Goal: Task Accomplishment & Management: Manage account settings

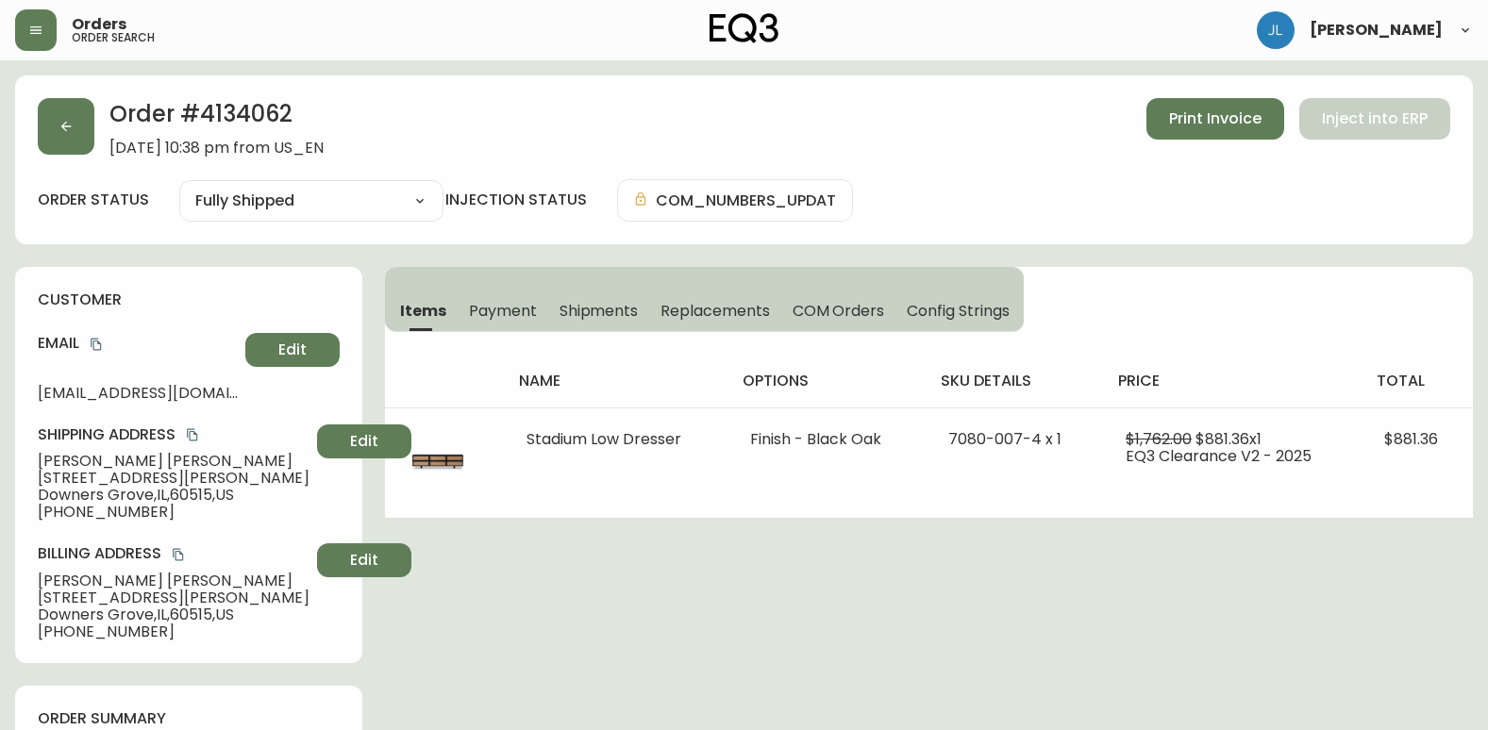
select select "FULLY_SHIPPED"
click at [76, 110] on button "button" at bounding box center [66, 126] width 57 height 57
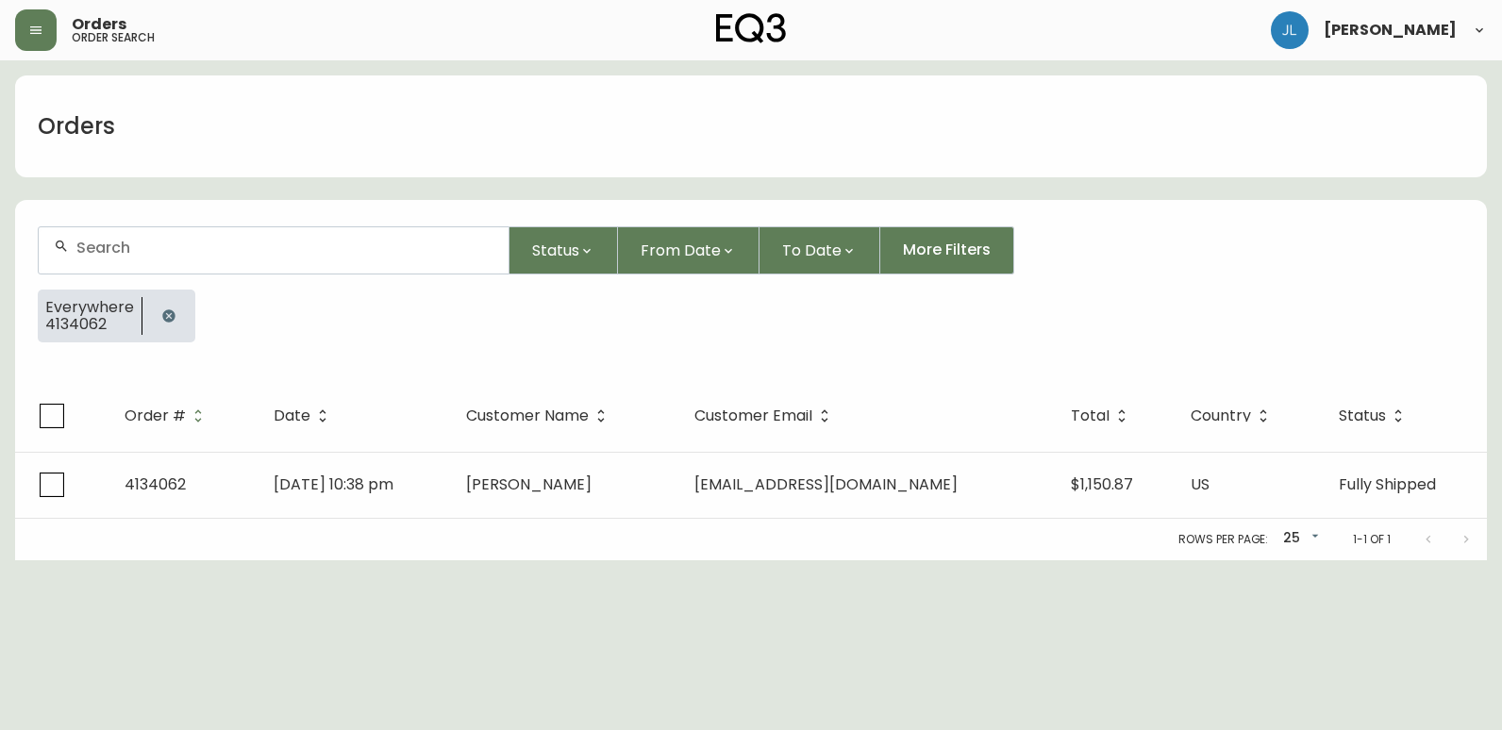
click at [179, 320] on button "button" at bounding box center [169, 316] width 38 height 38
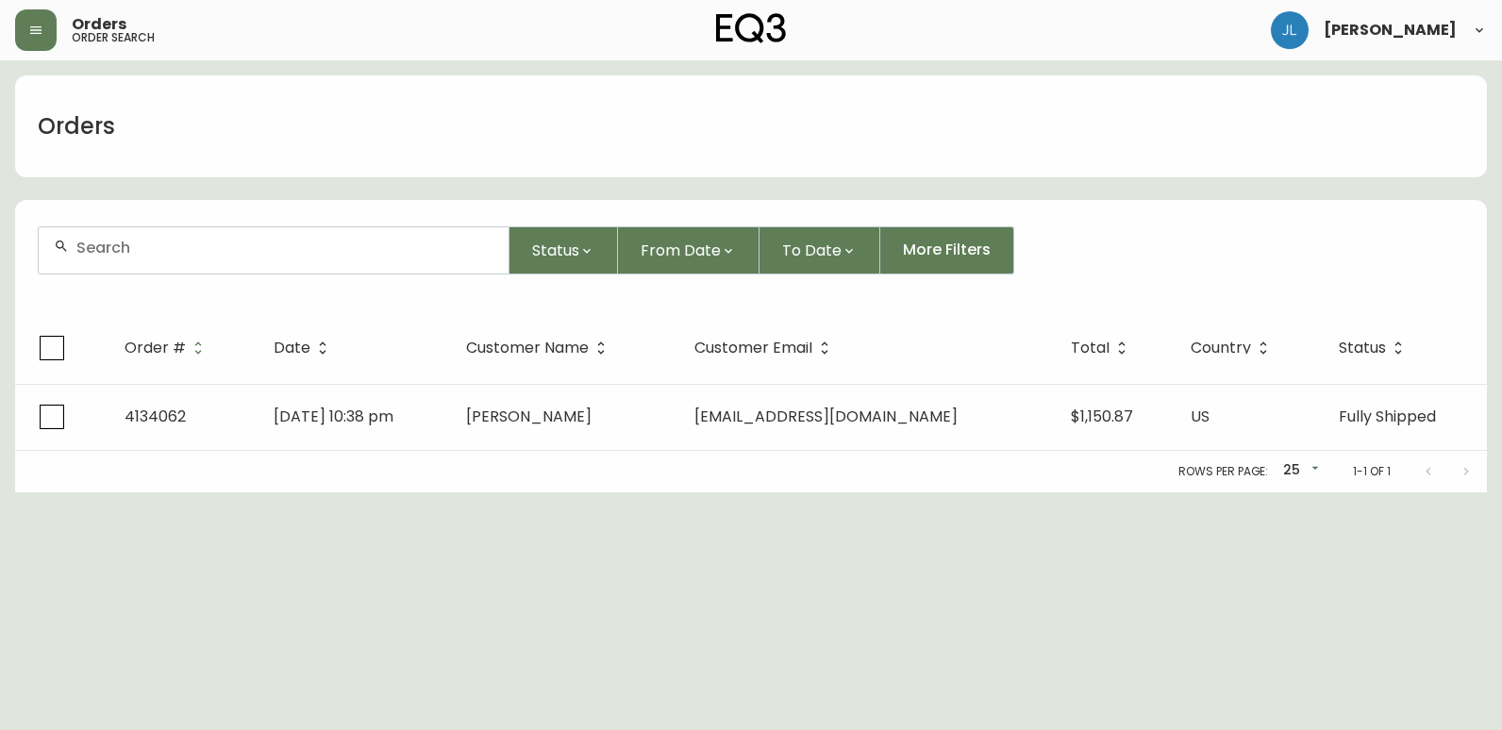
click at [193, 247] on input "text" at bounding box center [284, 248] width 417 height 18
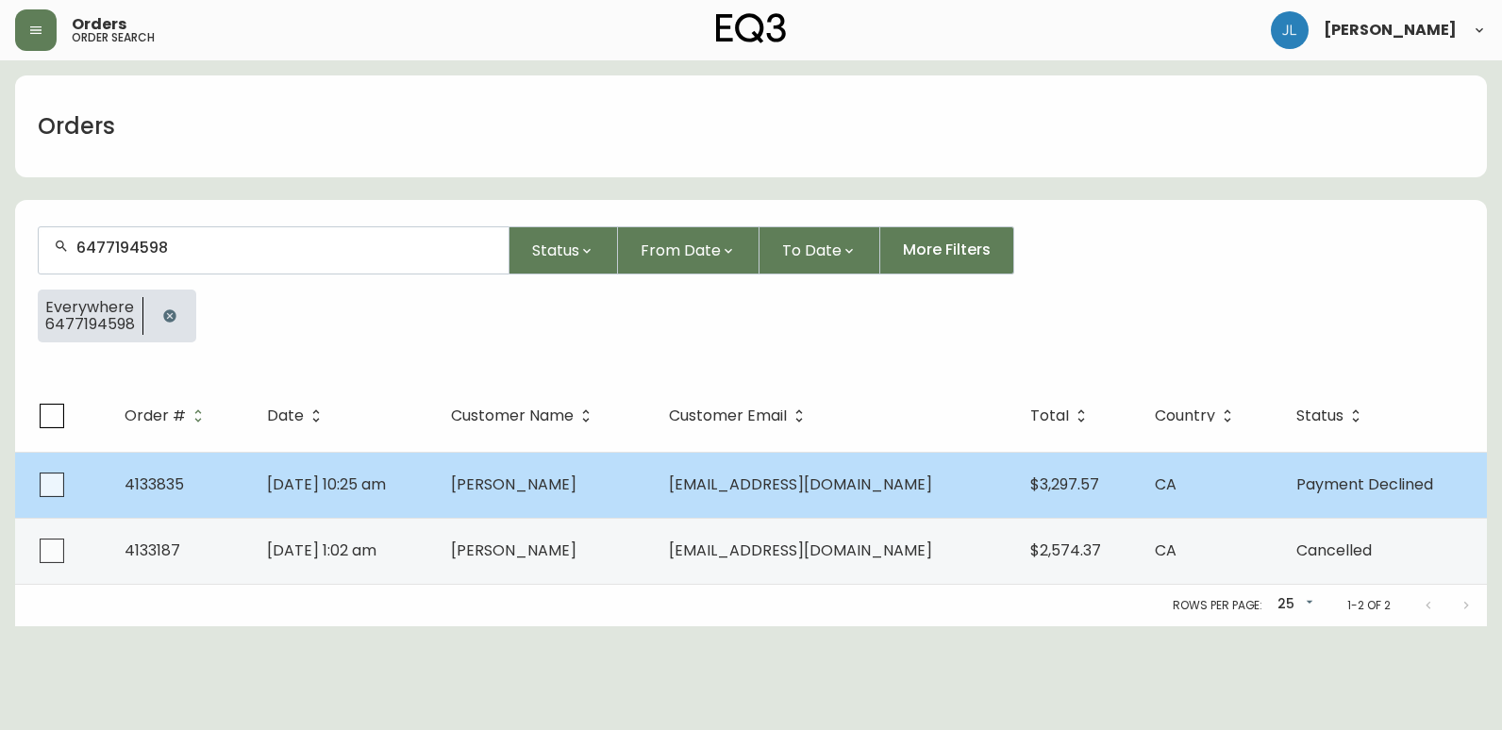
type input "6477194598"
click at [654, 488] on td "[PERSON_NAME]" at bounding box center [545, 485] width 218 height 66
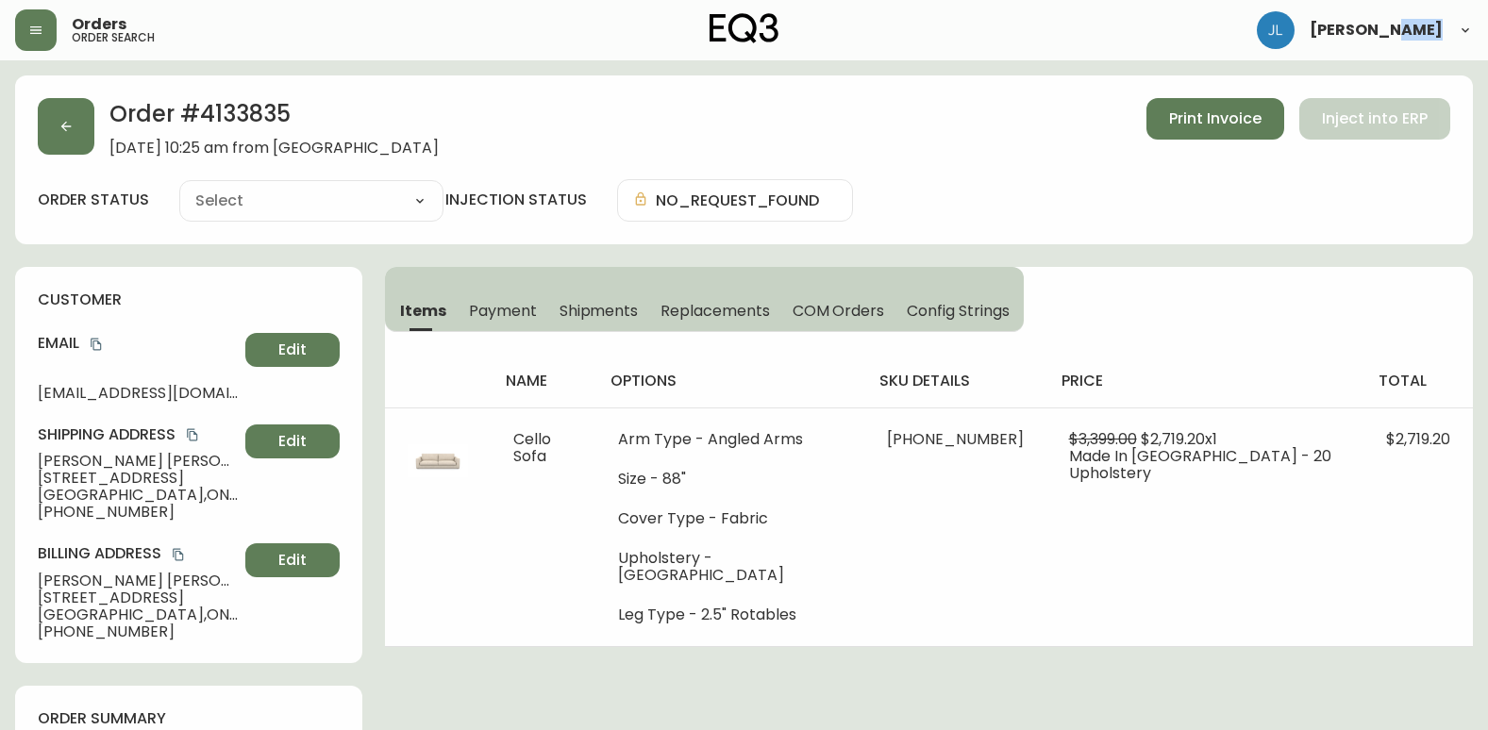
type input "Payment Declined"
select select "PAYMENT_DECLINED"
click at [598, 122] on div "Order # 4133835 [DATE] 10:25 am from CA_EN Print Invoice Inject into ERP" at bounding box center [744, 127] width 1413 height 59
click at [56, 132] on button "button" at bounding box center [66, 126] width 57 height 57
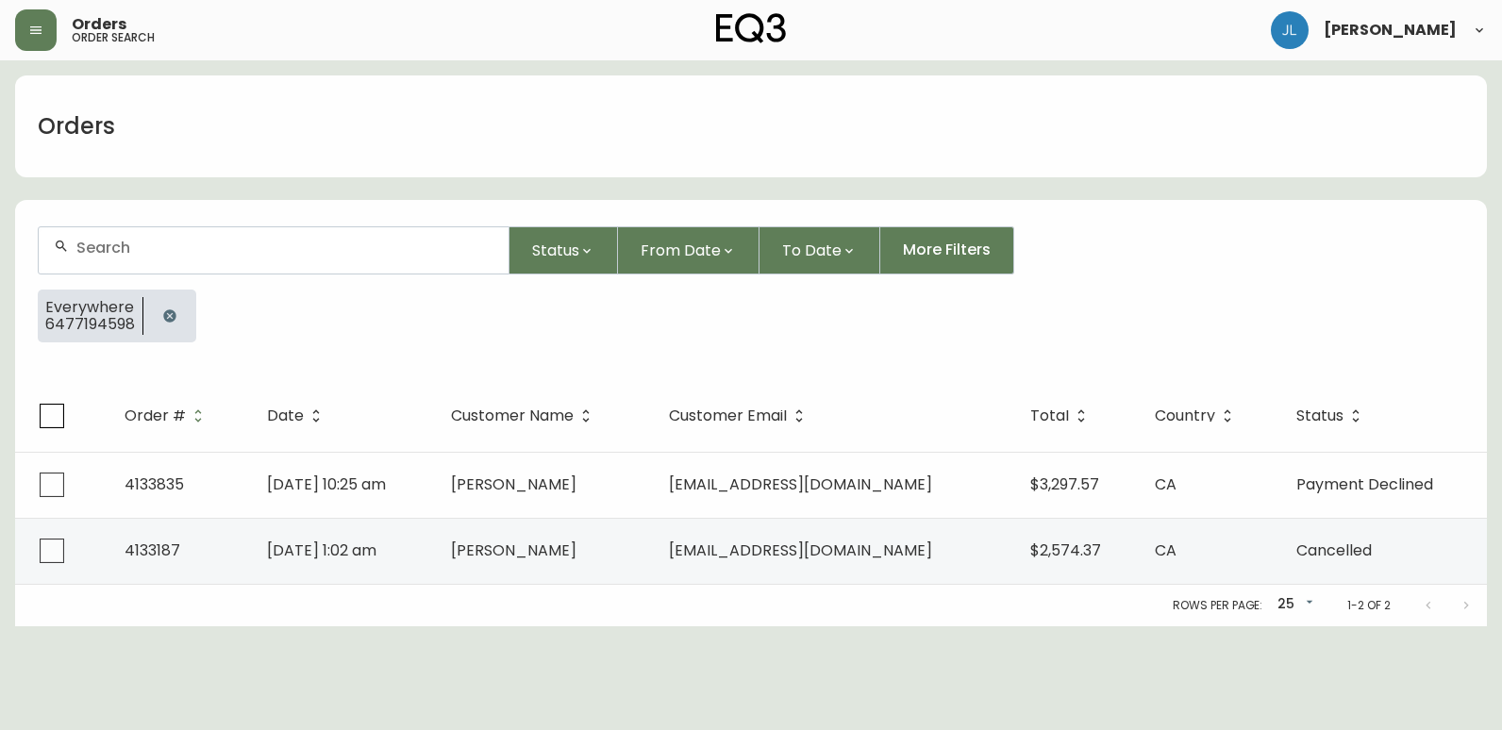
click at [163, 319] on icon "button" at bounding box center [169, 316] width 12 height 12
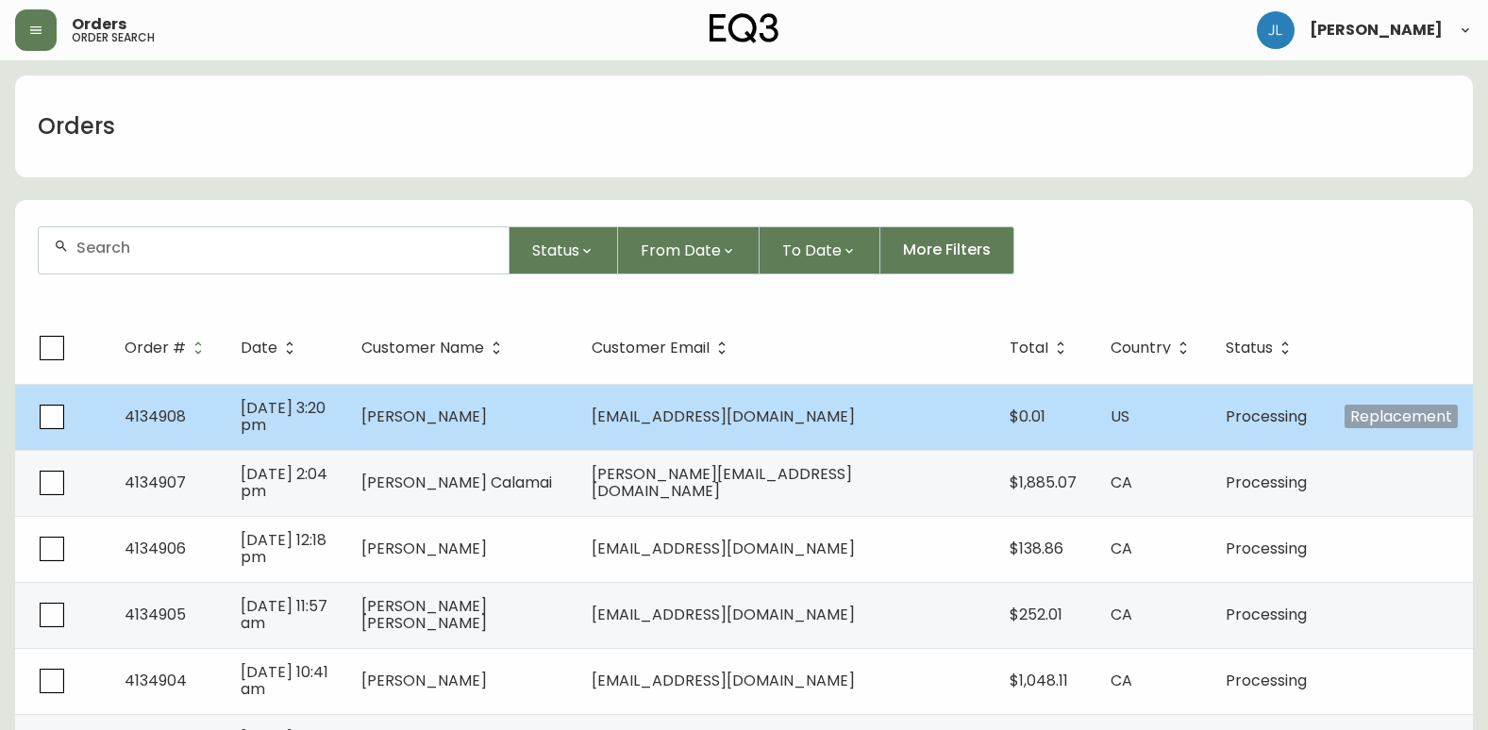
click at [346, 399] on td "[DATE] 3:20 pm" at bounding box center [286, 417] width 121 height 66
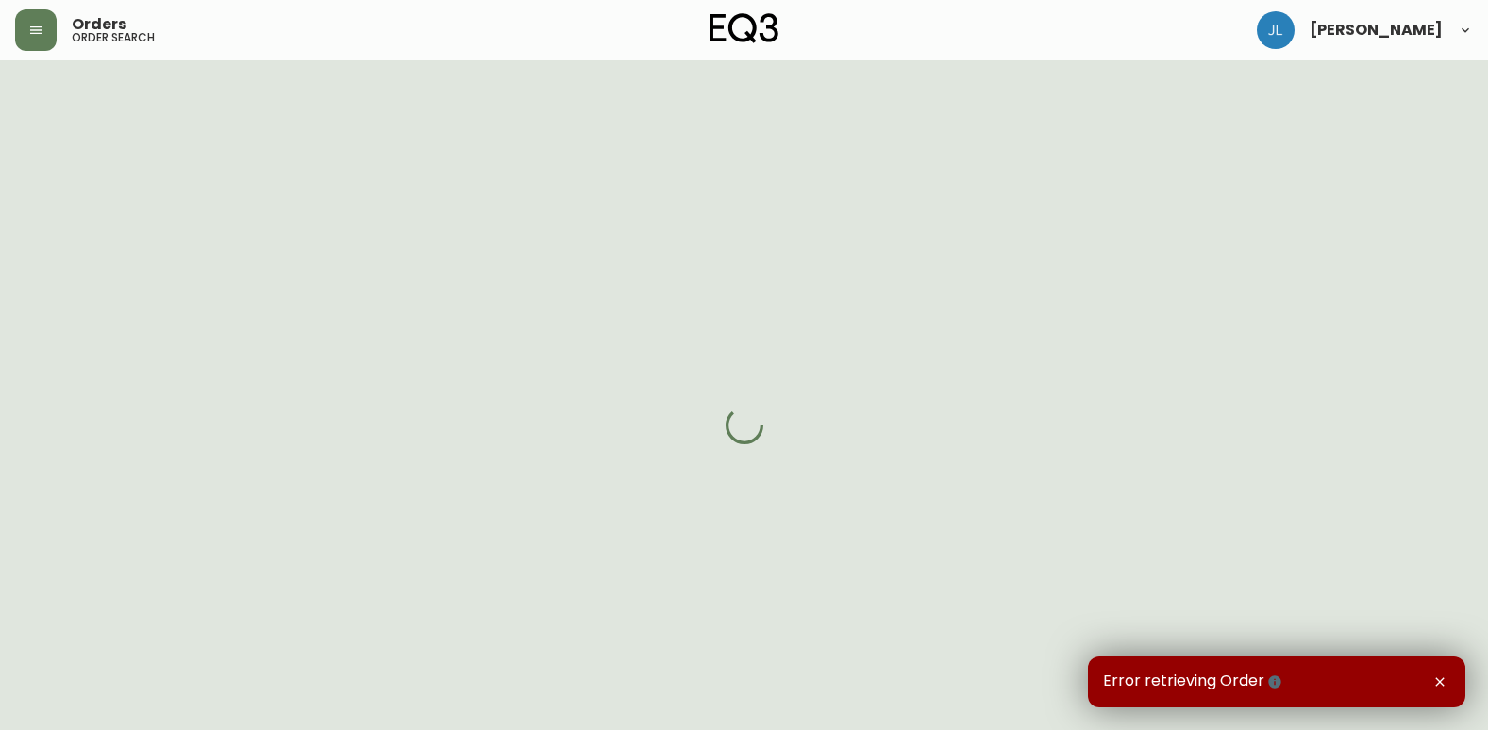
click at [1440, 679] on icon "button" at bounding box center [1440, 682] width 15 height 15
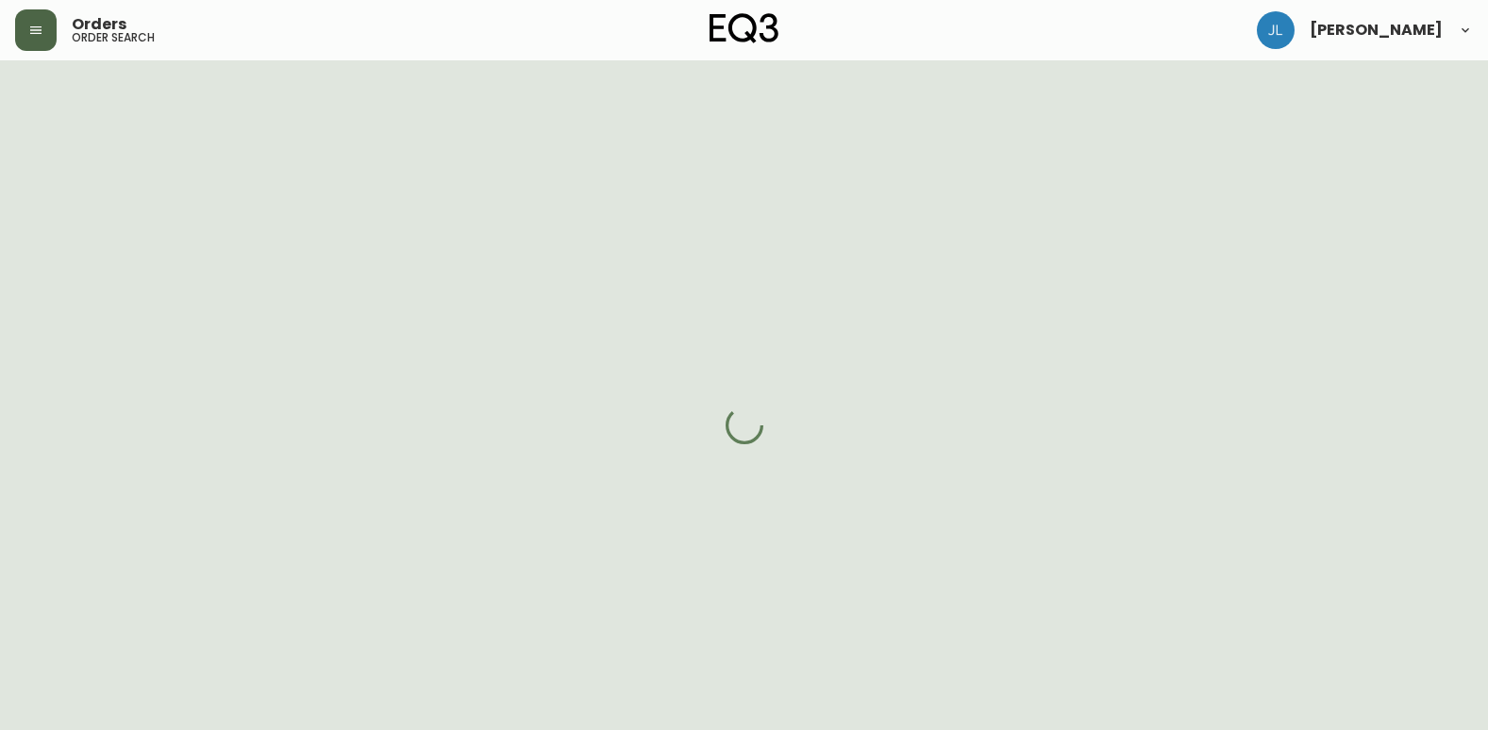
click at [35, 38] on button "button" at bounding box center [36, 30] width 42 height 42
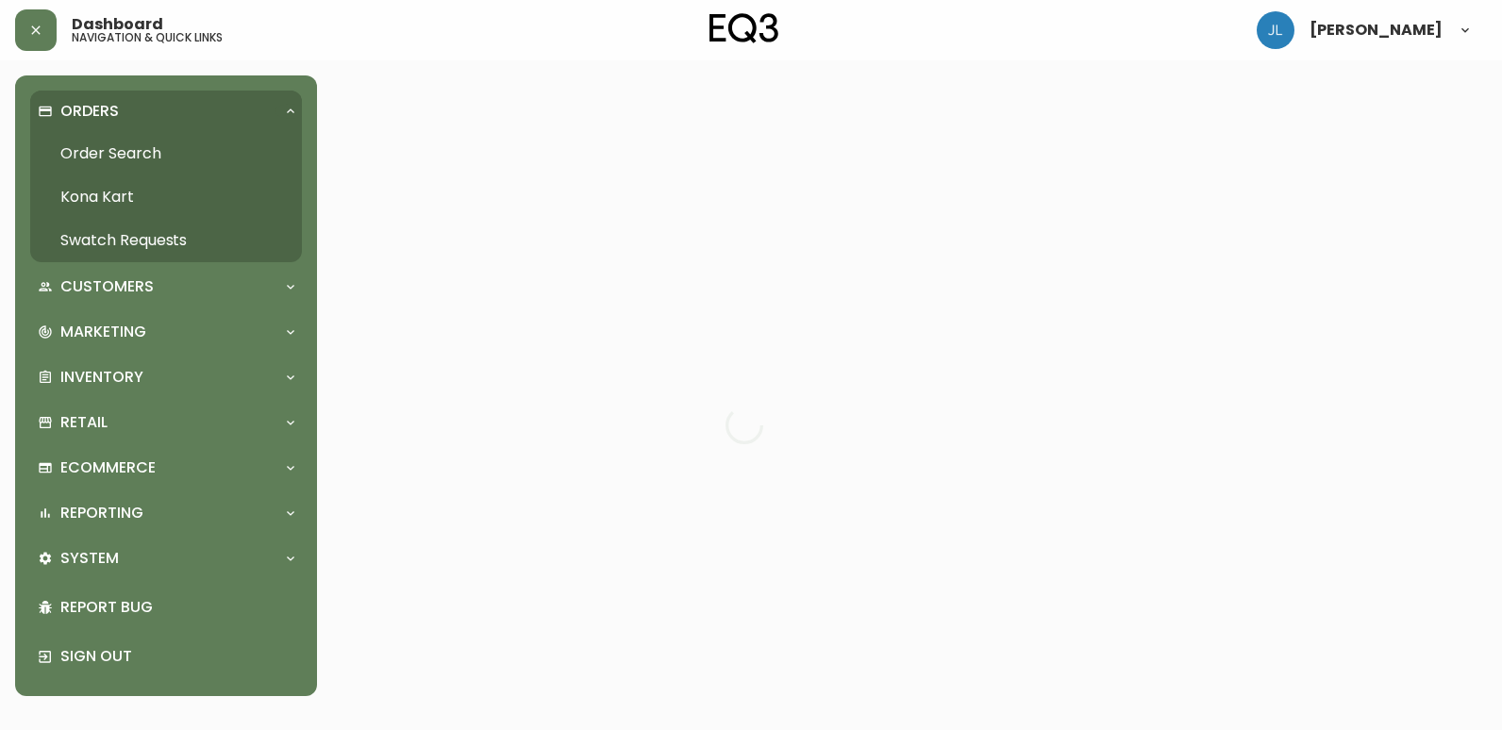
click at [110, 134] on link "Order Search" at bounding box center [166, 153] width 272 height 43
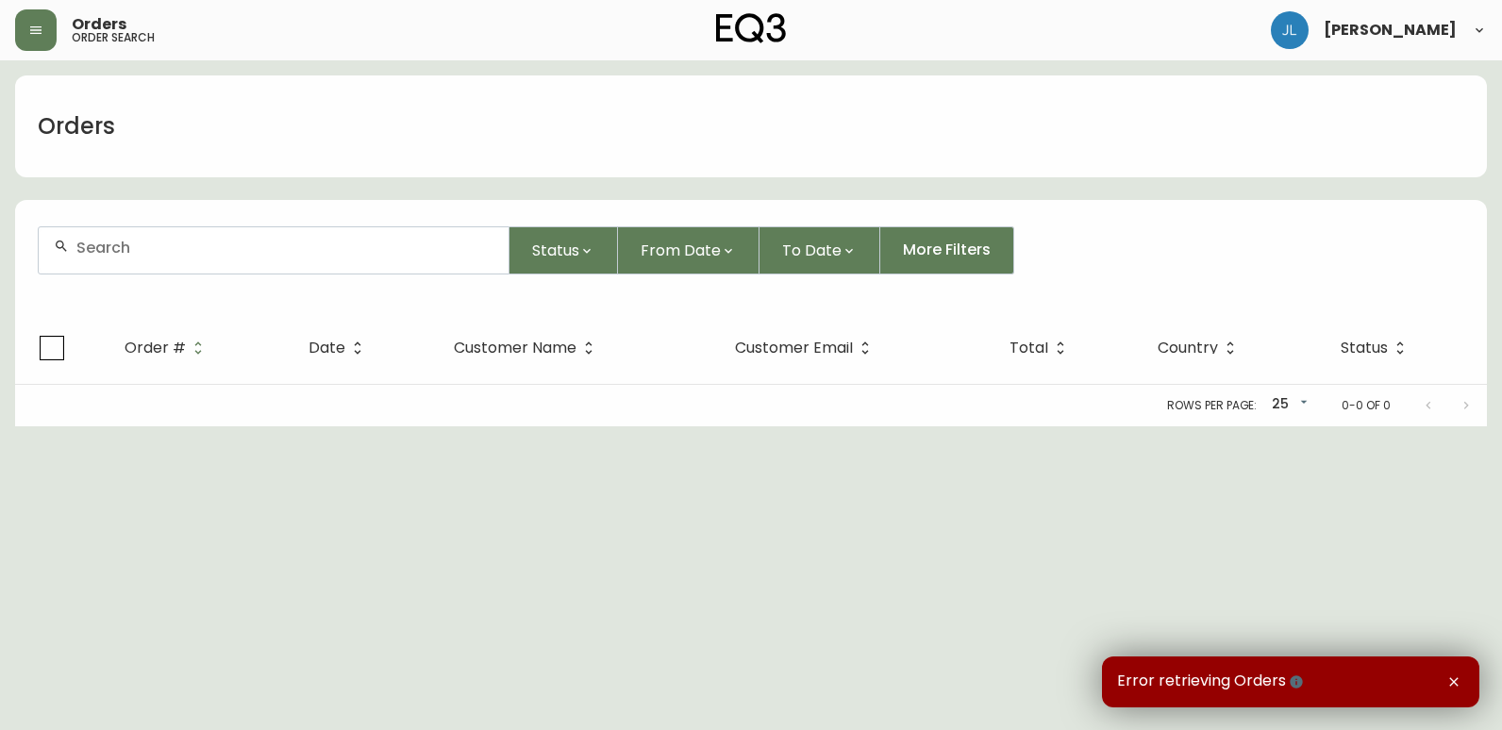
click at [201, 110] on div "Orders" at bounding box center [751, 127] width 1472 height 102
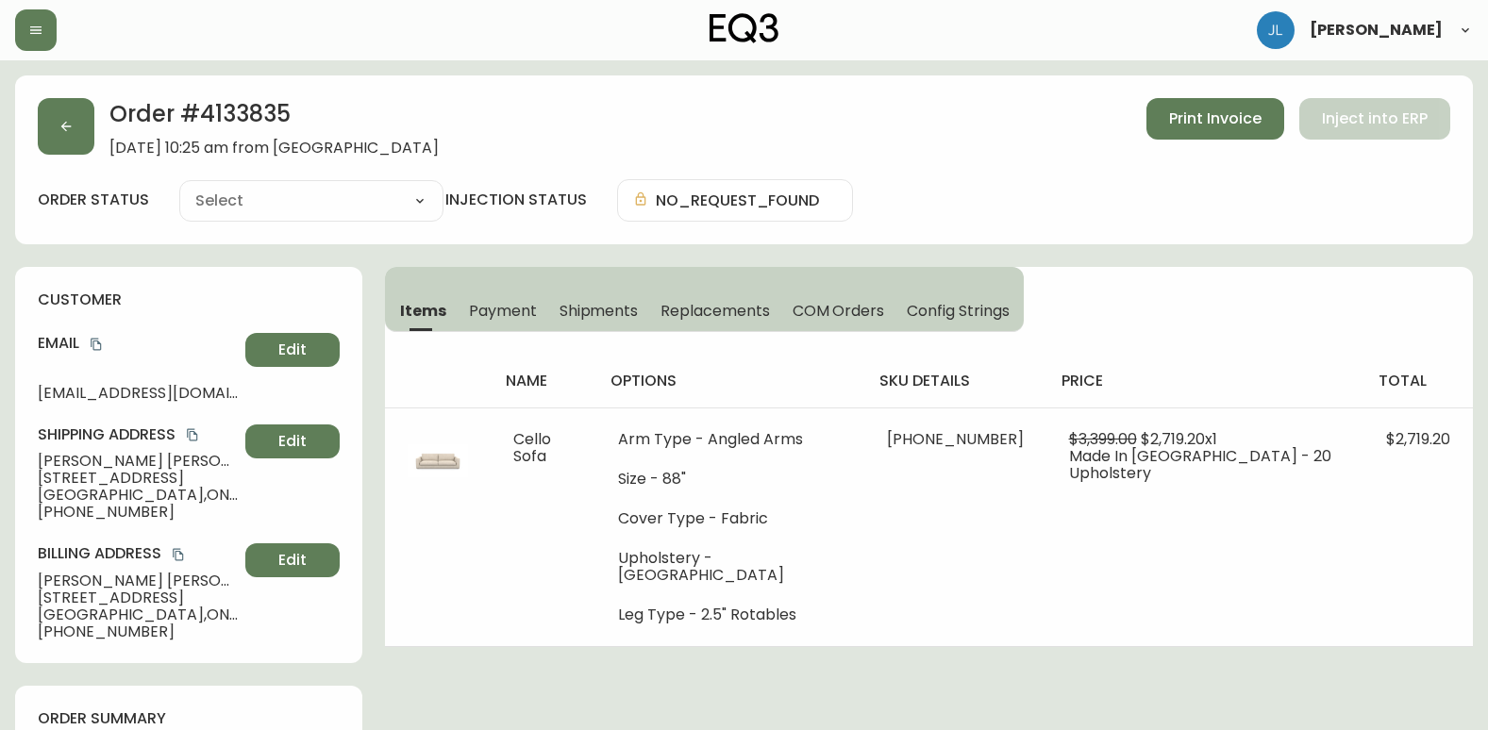
type input "Payment Declined"
select select "PAYMENT_DECLINED"
